Goal: Book appointment/travel/reservation

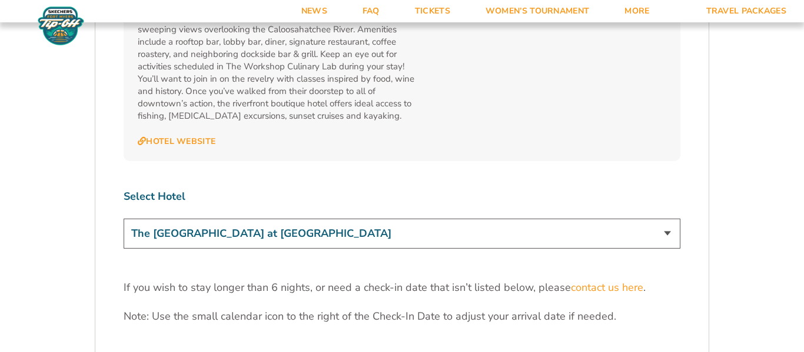
scroll to position [3468, 0]
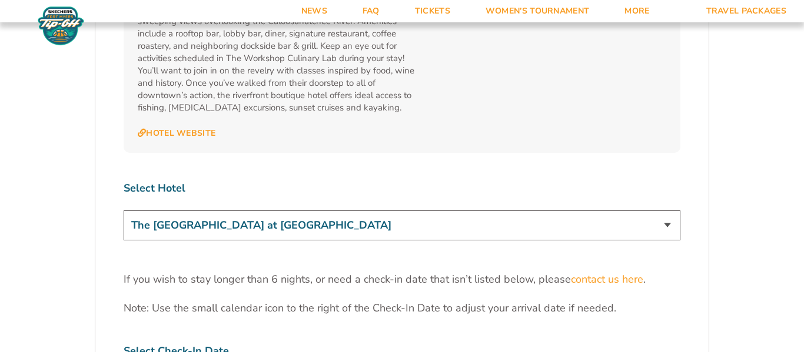
click at [669, 211] on select "The [GEOGRAPHIC_DATA] at [GEOGRAPHIC_DATA] [GEOGRAPHIC_DATA] [GEOGRAPHIC_DATA],…" at bounding box center [402, 226] width 557 height 30
select select "18762"
click at [124, 211] on select "The [GEOGRAPHIC_DATA] at [GEOGRAPHIC_DATA] [GEOGRAPHIC_DATA] [GEOGRAPHIC_DATA],…" at bounding box center [402, 226] width 557 height 30
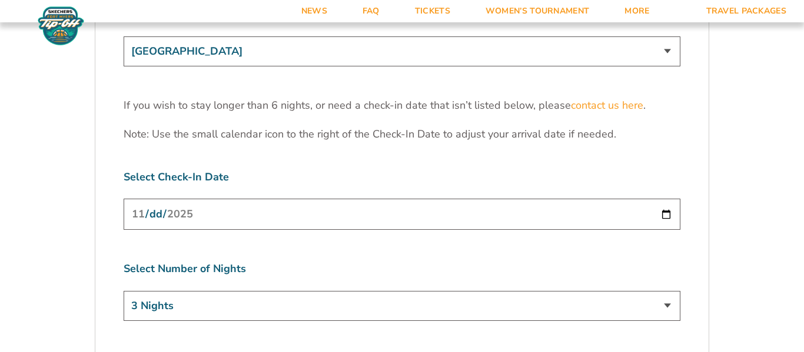
scroll to position [3650, 0]
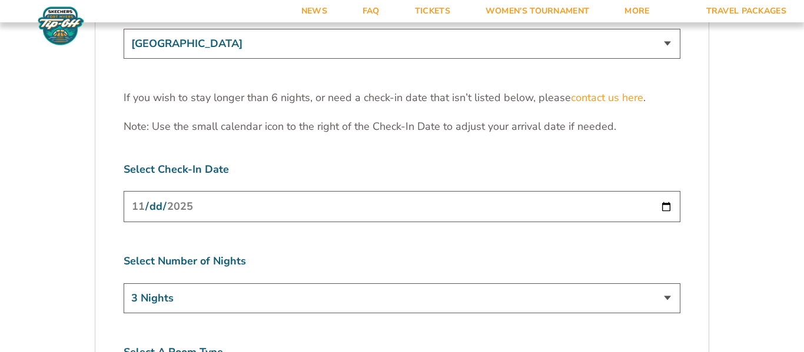
click at [666, 191] on input "[DATE]" at bounding box center [402, 206] width 557 height 31
type input "[DATE]"
click at [670, 284] on select "3 Nights 4 Nights 5 Nights 6 Nights" at bounding box center [402, 299] width 557 height 30
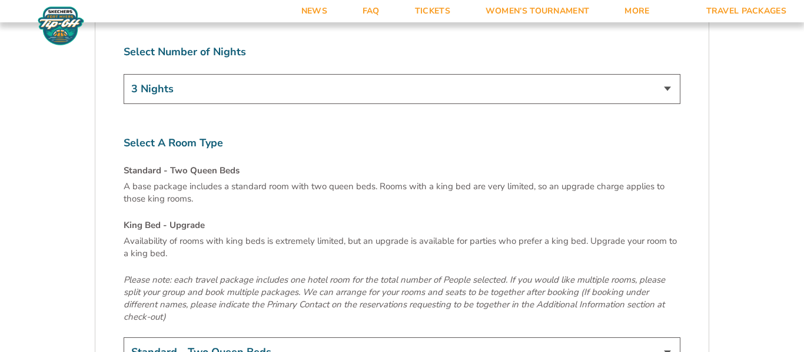
scroll to position [3862, 0]
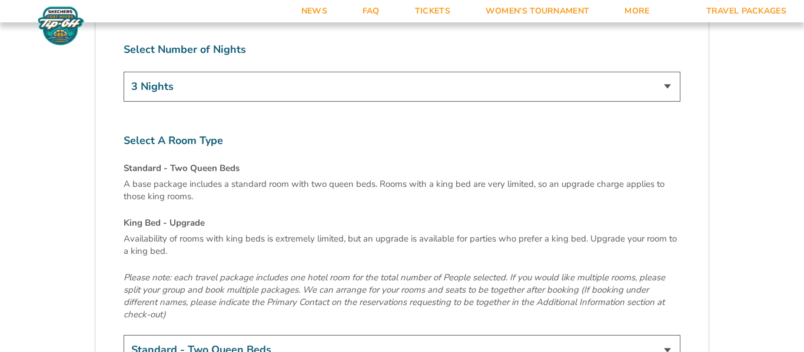
click at [337, 178] on p "A base package includes a standard room with two queen beds. Rooms with a king …" at bounding box center [402, 190] width 557 height 25
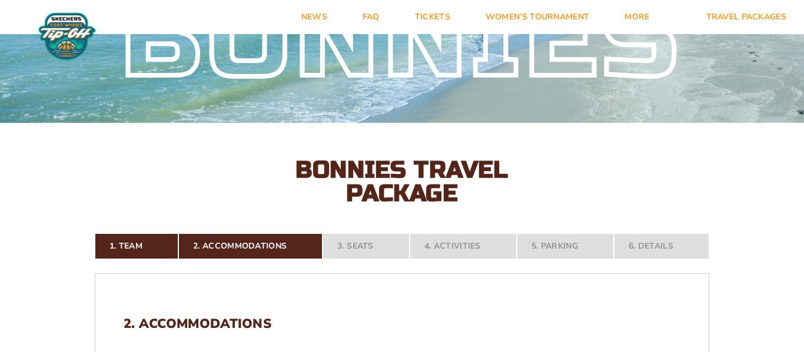
scroll to position [56, 0]
